Goal: Information Seeking & Learning: Check status

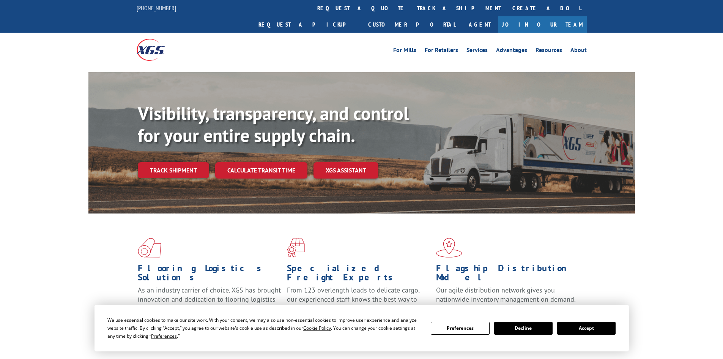
click at [179, 162] on link "Track shipment" at bounding box center [173, 170] width 71 height 16
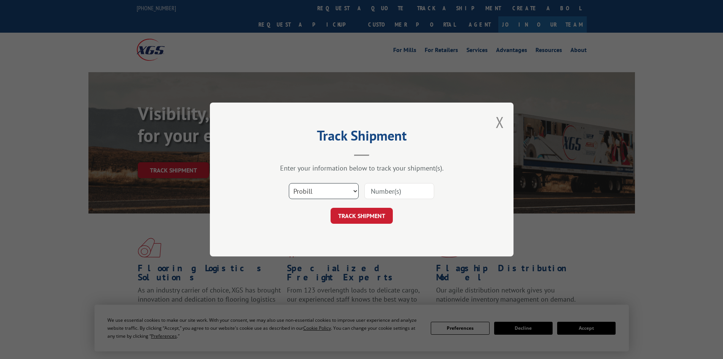
click at [328, 193] on select "Select category... Probill BOL PO" at bounding box center [324, 191] width 70 height 16
select select "bol"
click at [289, 183] on select "Select category... Probill BOL PO" at bounding box center [324, 191] width 70 height 16
click at [393, 203] on div "Select category... Probill BOL PO" at bounding box center [362, 190] width 228 height 25
click at [393, 193] on input at bounding box center [399, 191] width 70 height 16
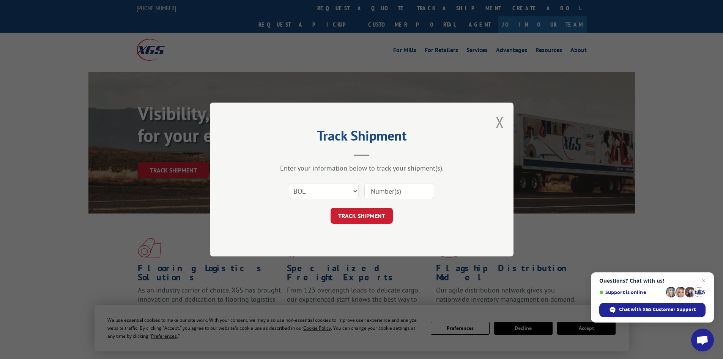
paste input "6049915"
type input "6049915"
drag, startPoint x: 380, startPoint y: 219, endPoint x: 374, endPoint y: 212, distance: 8.6
click at [380, 219] on button "TRACK SHIPMENT" at bounding box center [361, 216] width 62 height 16
